Goal: Navigation & Orientation: Find specific page/section

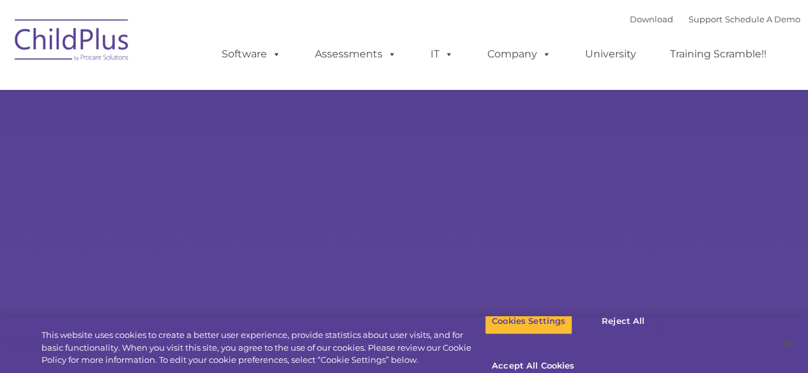
select select "MEDIUM"
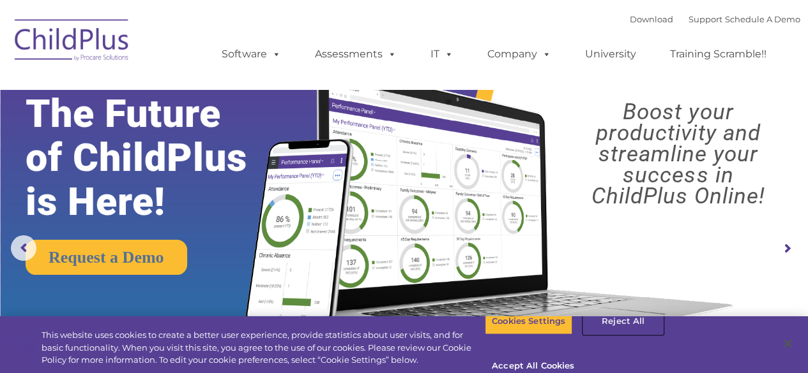
click at [617, 332] on button "Reject All" at bounding box center [623, 321] width 80 height 27
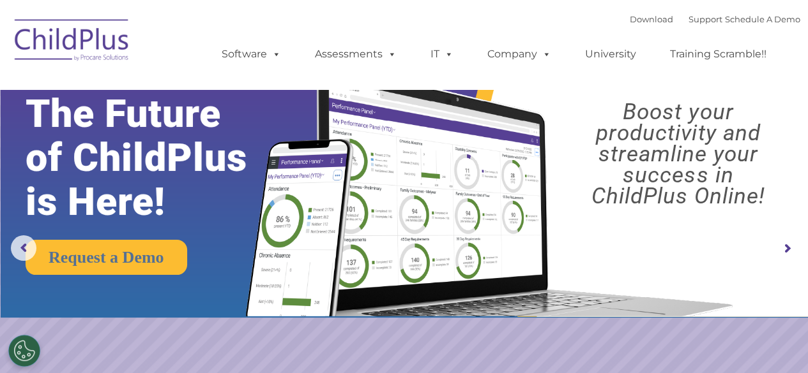
click at [783, 255] on rs-arrow at bounding box center [787, 249] width 26 height 26
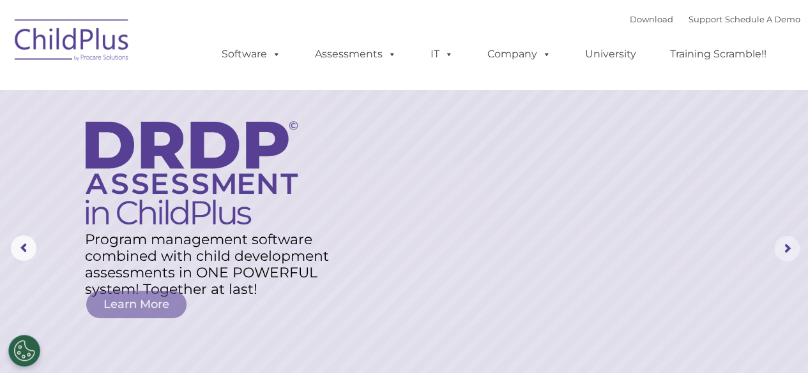
click at [790, 249] on rs-arrow at bounding box center [787, 249] width 26 height 26
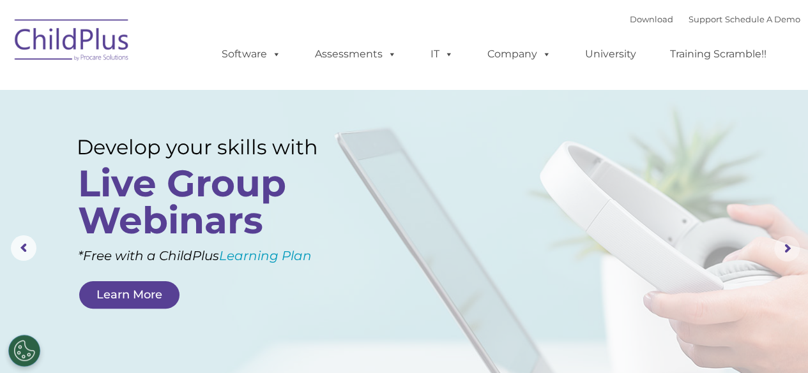
click at [792, 242] on rs-arrow at bounding box center [787, 249] width 26 height 26
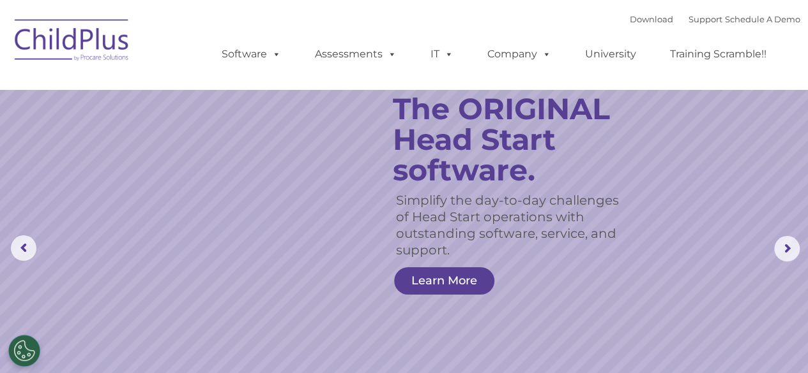
click at [100, 54] on img at bounding box center [72, 42] width 128 height 64
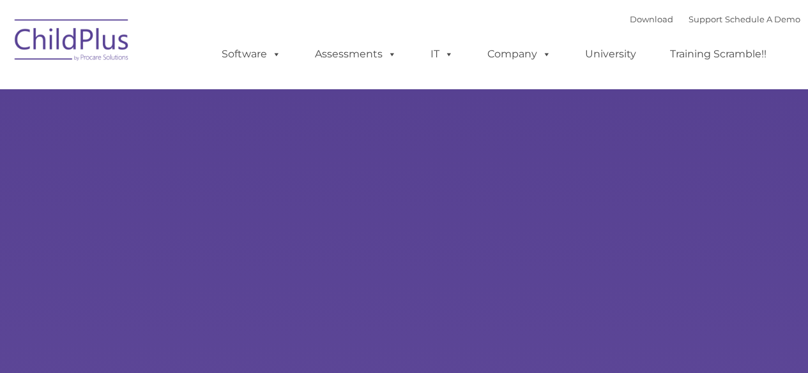
type input ""
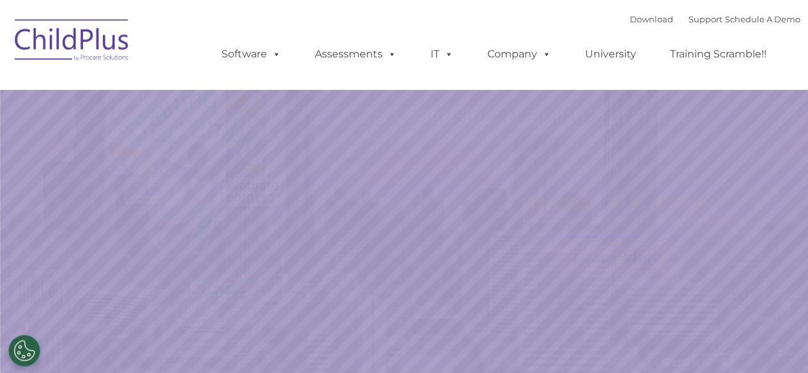
select select "MEDIUM"
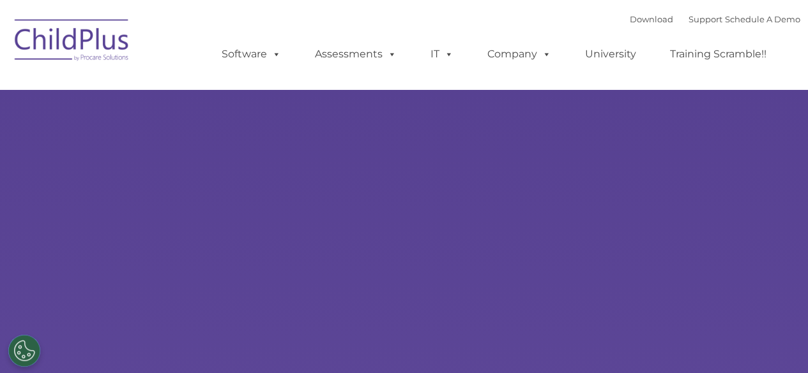
type input ""
select select "MEDIUM"
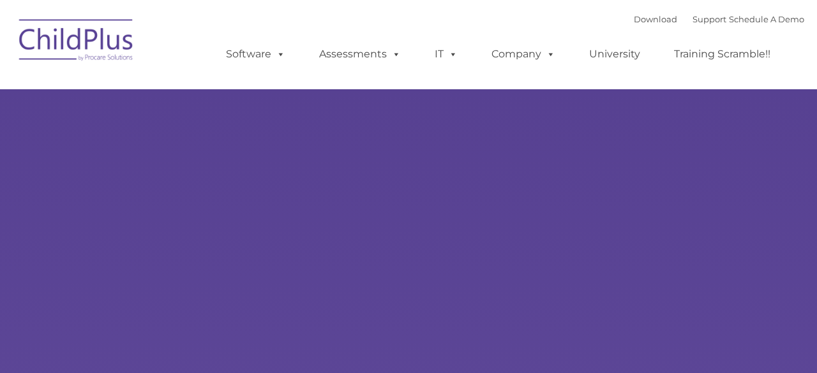
type input ""
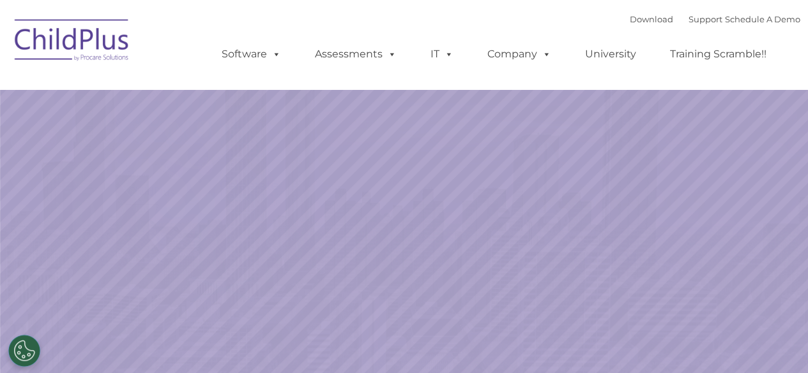
select select "MEDIUM"
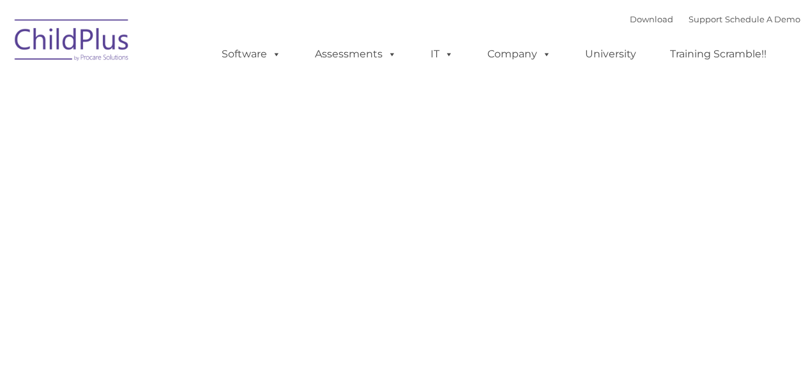
type input ""
